Goal: Task Accomplishment & Management: Use online tool/utility

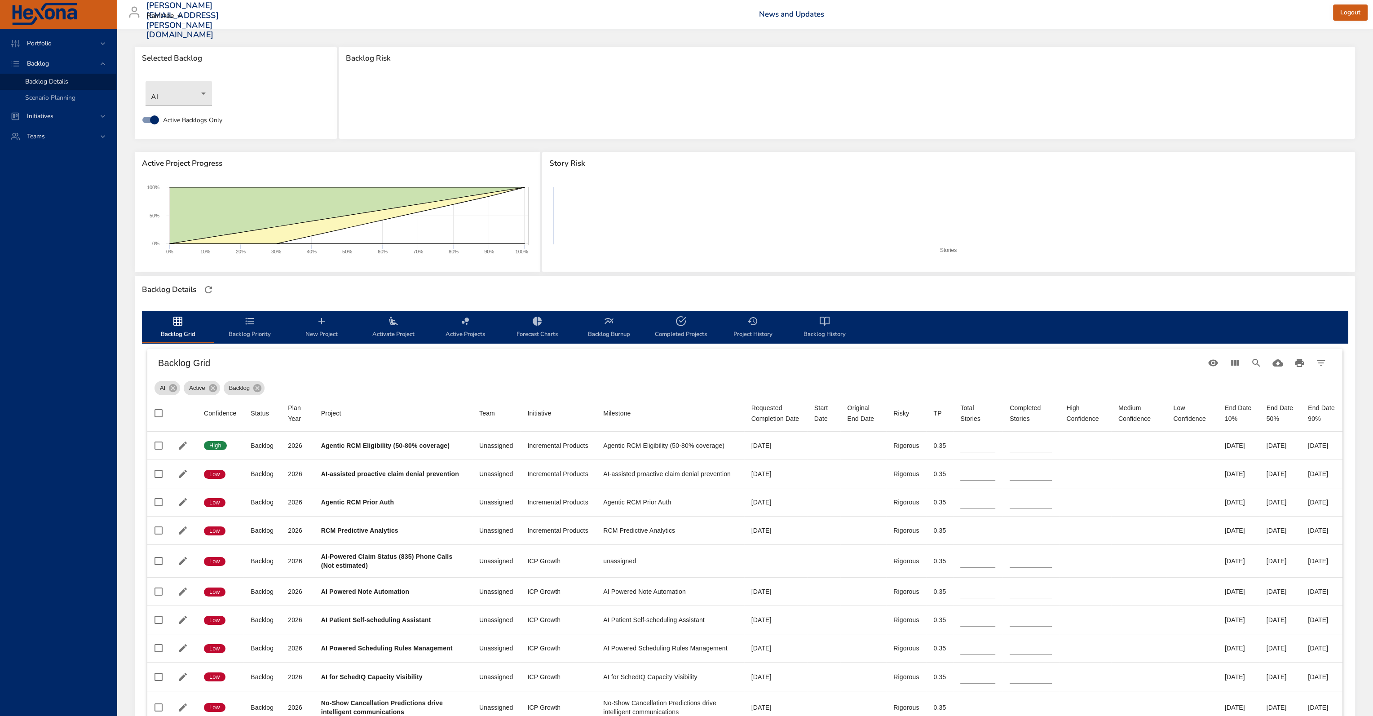
click at [547, 379] on div "AI Active Backlog" at bounding box center [744, 386] width 1181 height 18
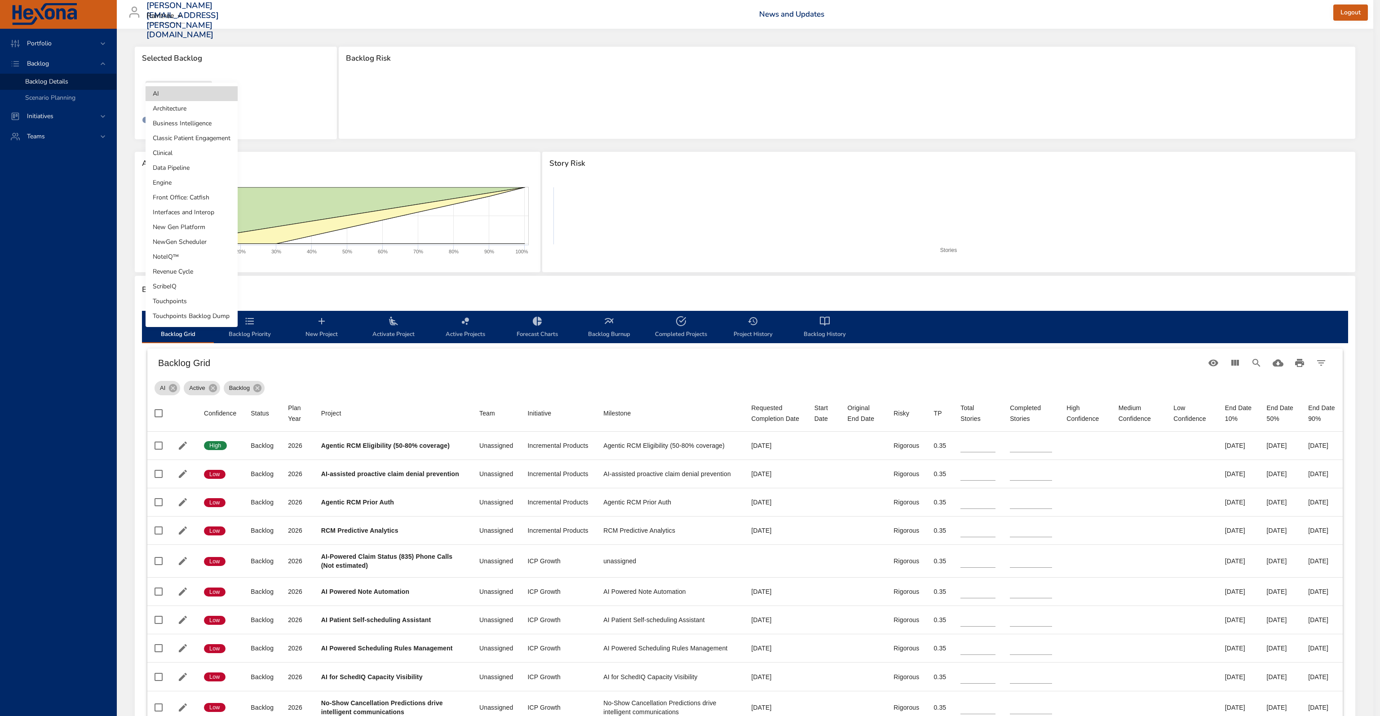
click at [190, 94] on body "Portfolio Backlog Backlog Details Scenario Planning Initiatives Teams [PERSON_N…" at bounding box center [690, 358] width 1380 height 716
click at [190, 94] on li "AI" at bounding box center [192, 93] width 92 height 15
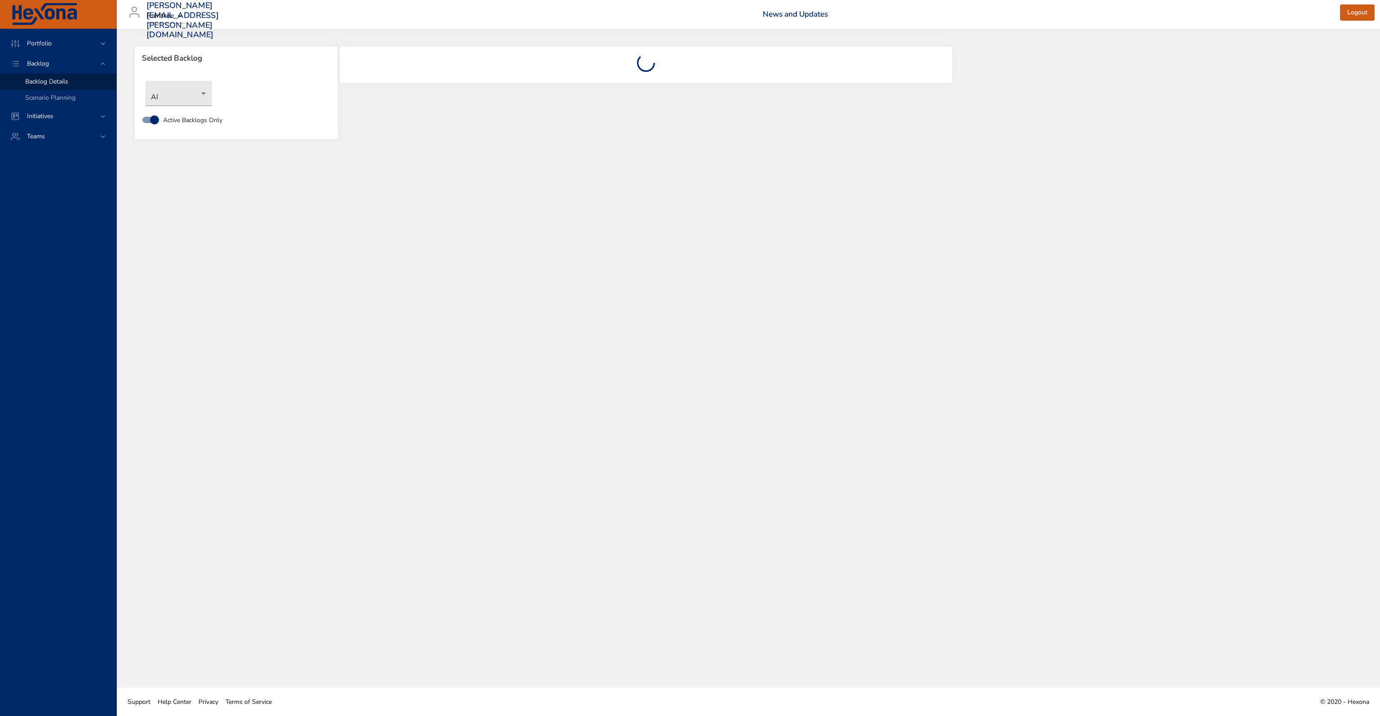
click at [199, 109] on div "AI" at bounding box center [236, 93] width 190 height 34
click at [198, 101] on body "Portfolio Backlog Backlog Details Scenario Planning Initiatives Teams [PERSON_N…" at bounding box center [690, 358] width 1380 height 716
click at [200, 141] on li "Classic Patient Engagement" at bounding box center [192, 138] width 92 height 15
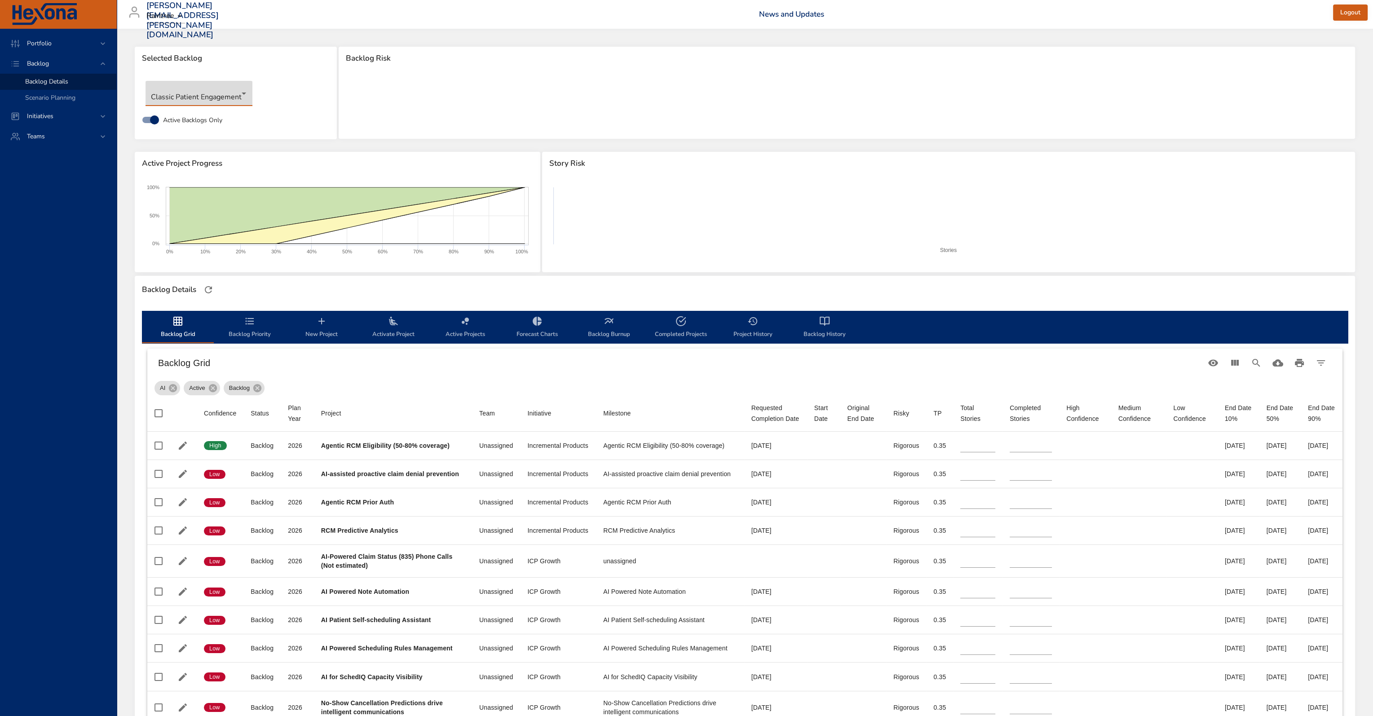
type input "**"
type input "*"
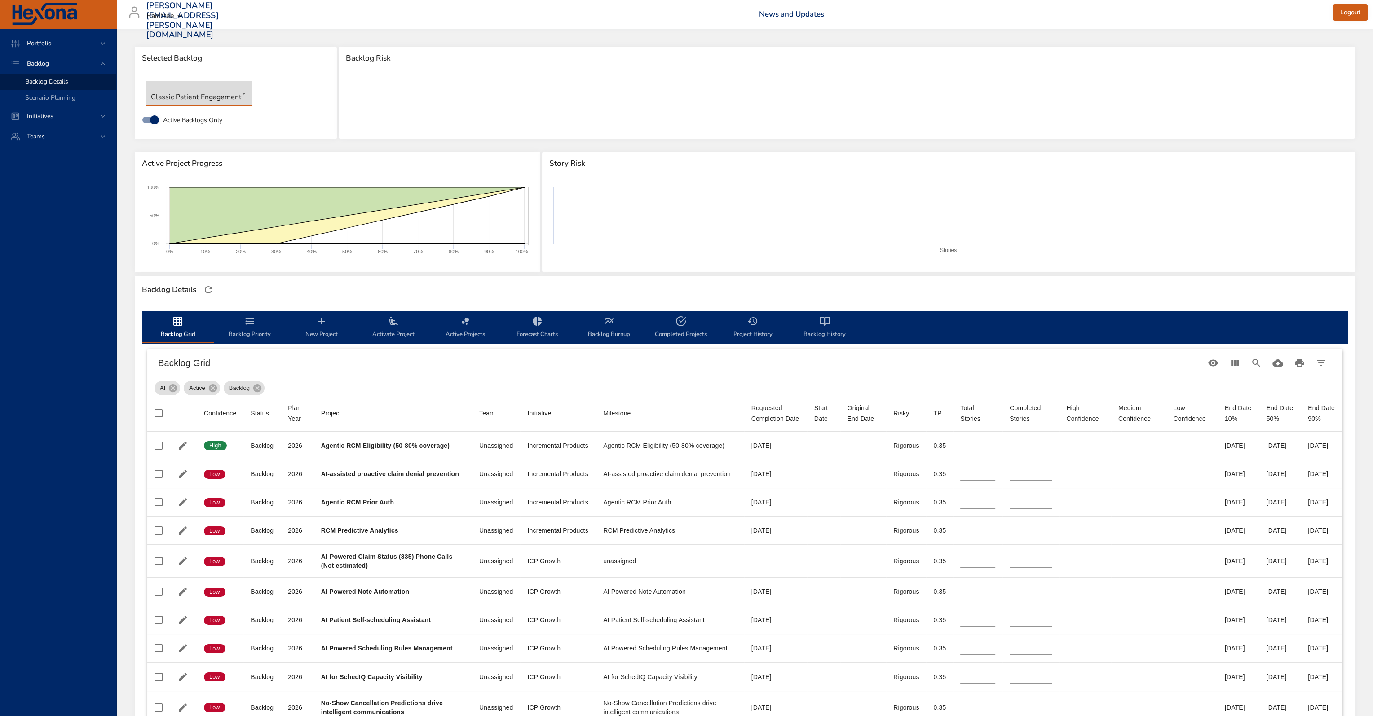
type input "*"
type input "**"
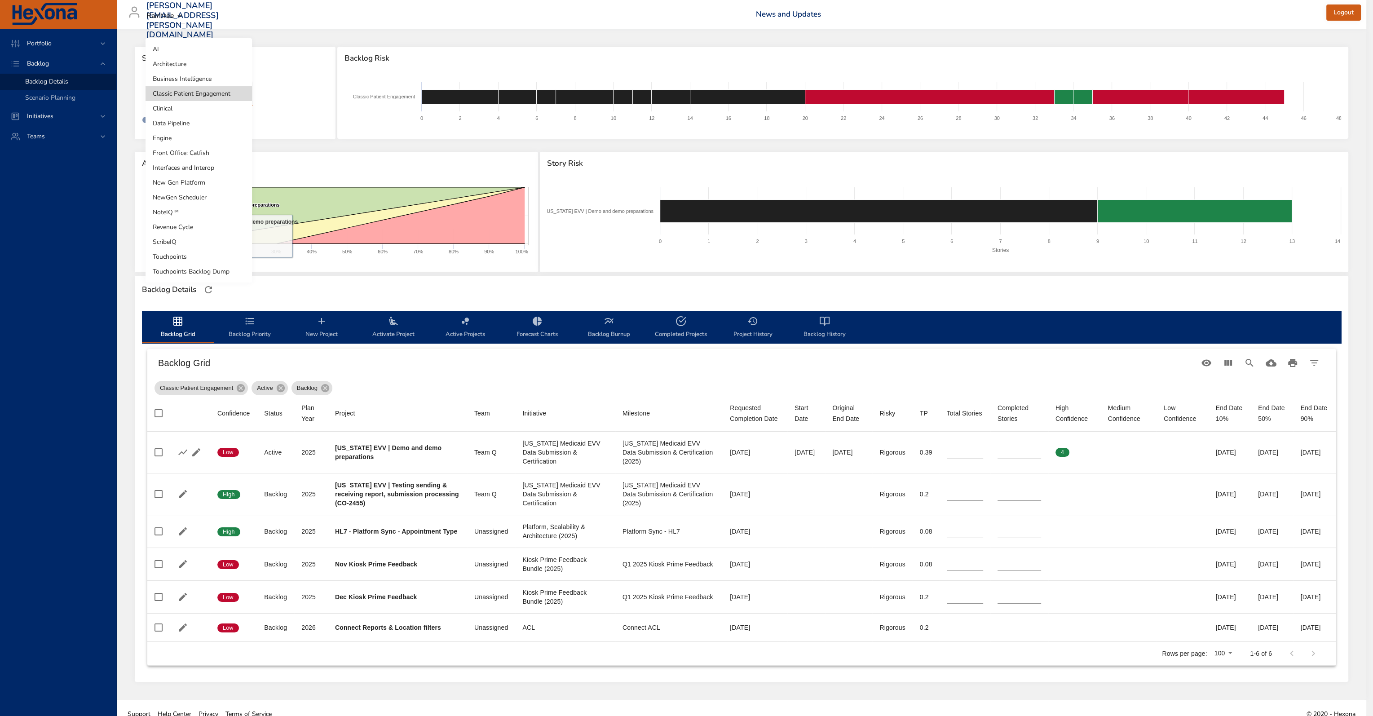
click at [194, 100] on body "Portfolio Backlog Backlog Details Scenario Planning Initiatives Teams [PERSON_N…" at bounding box center [686, 358] width 1373 height 716
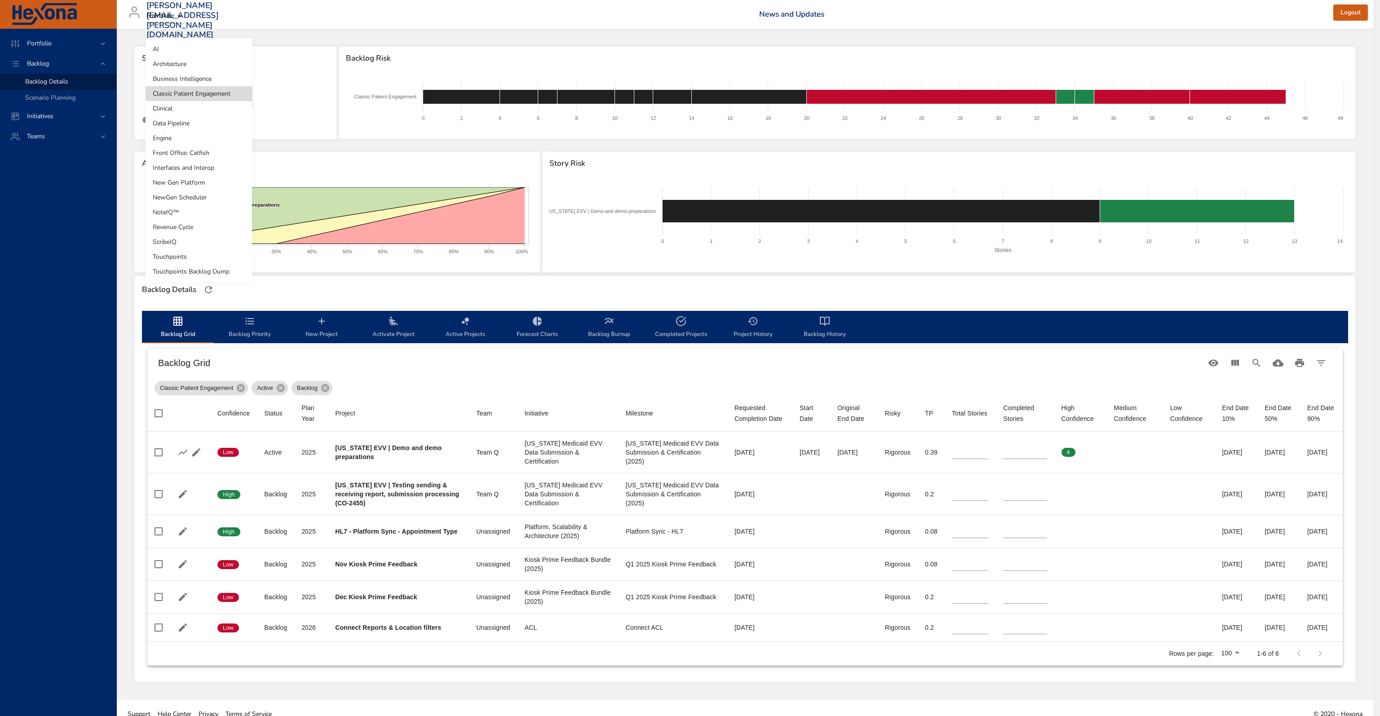
click at [190, 109] on li "Clinical" at bounding box center [199, 108] width 106 height 15
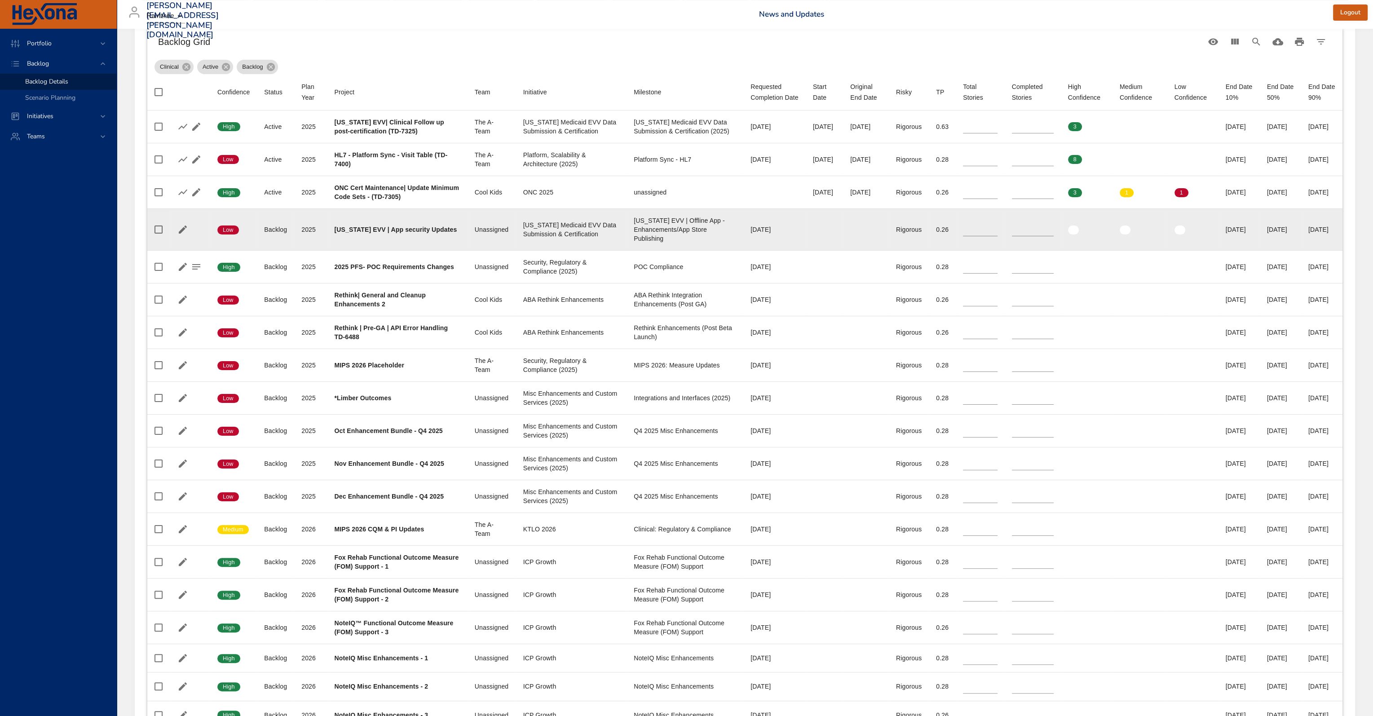
scroll to position [305, 0]
